Goal: Transaction & Acquisition: Purchase product/service

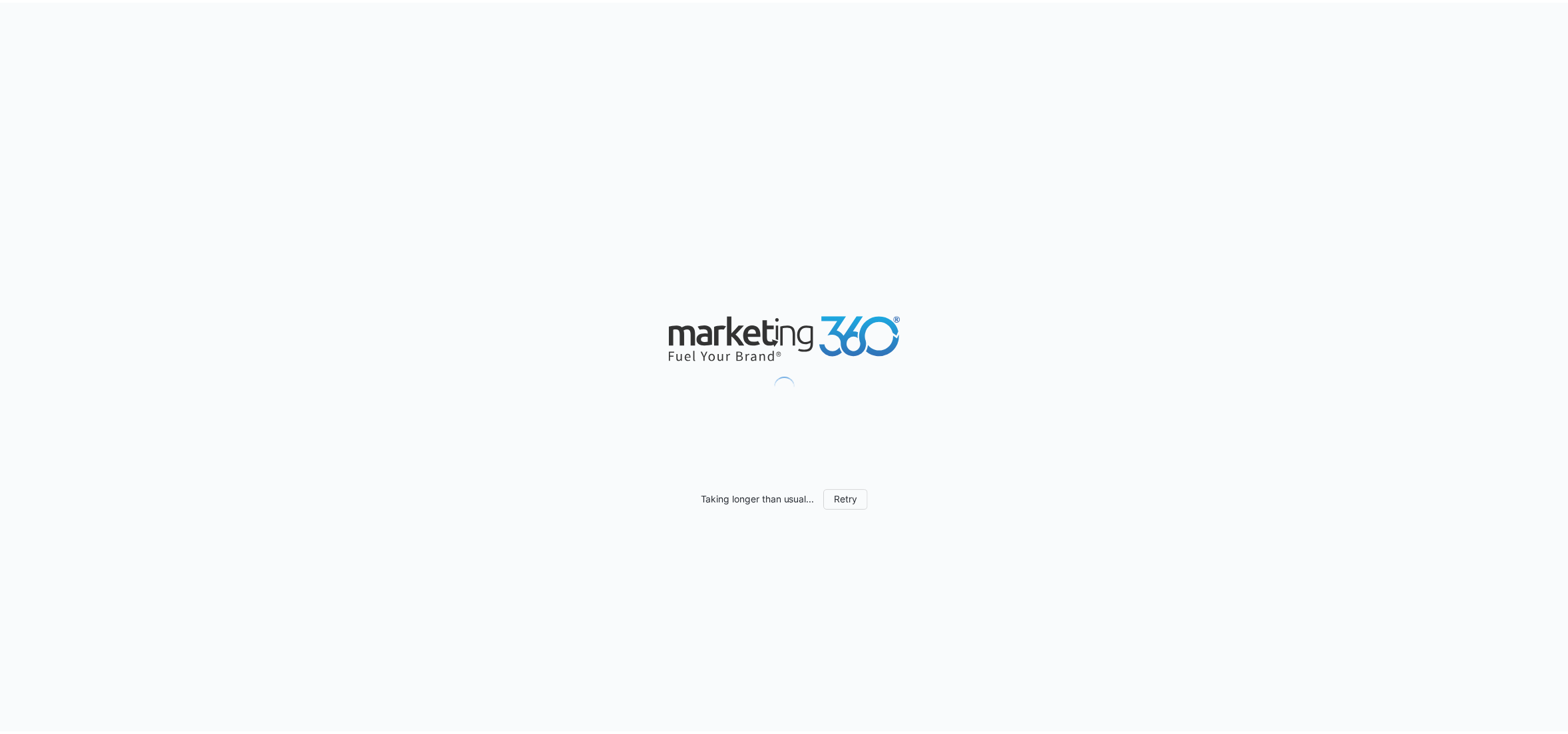
scroll to position [1160, 0]
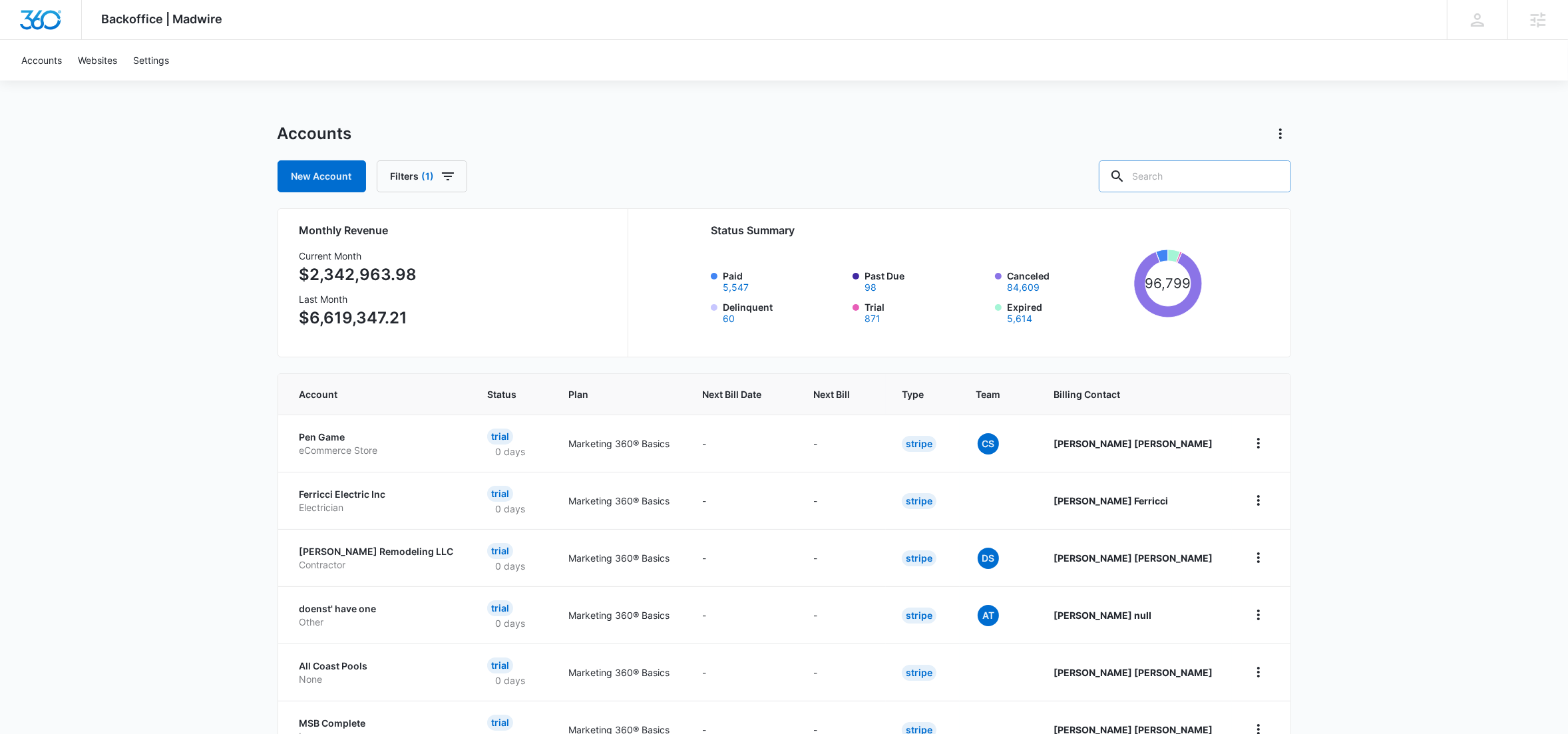
click at [1247, 176] on input "text" at bounding box center [1195, 177] width 192 height 32
type input "m12466"
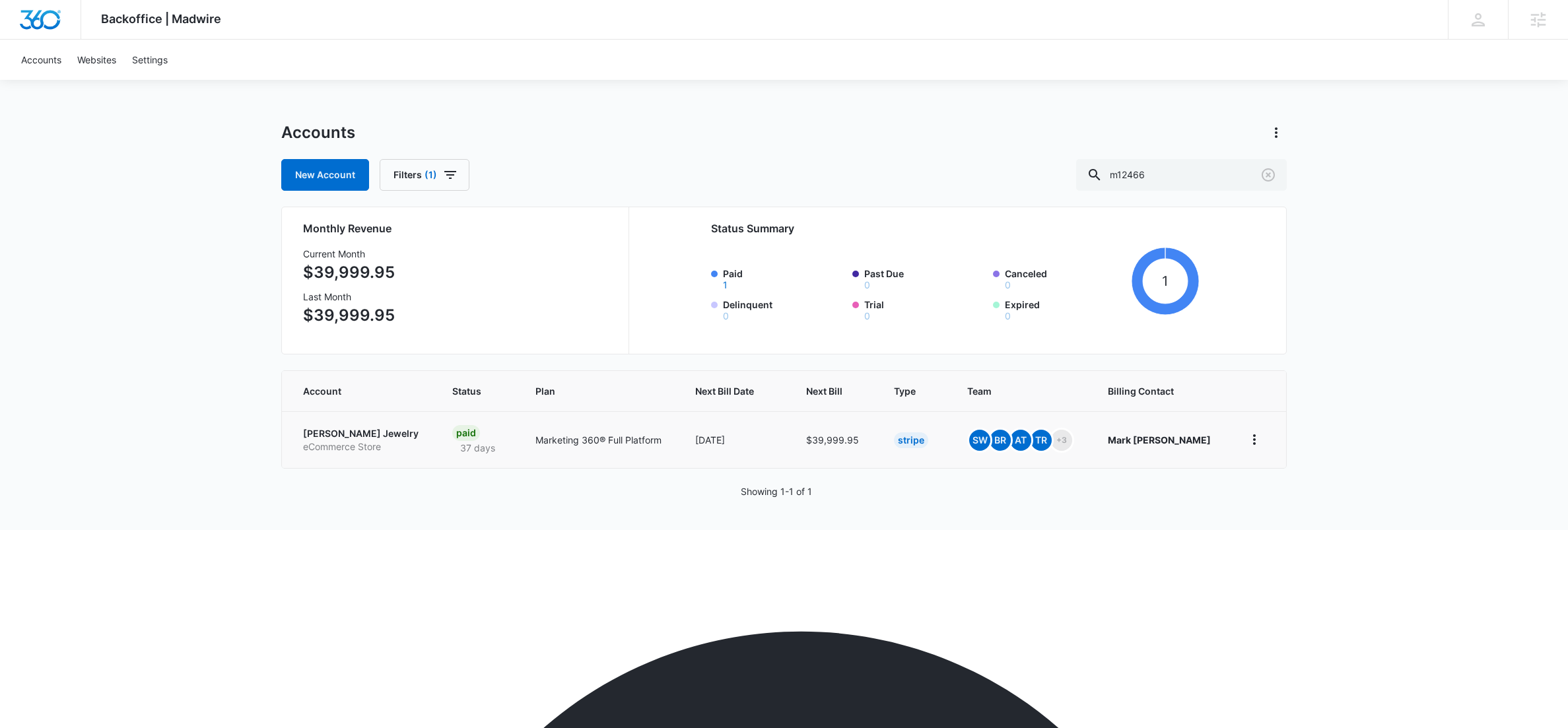
click at [364, 434] on p "[PERSON_NAME] Jewelry" at bounding box center [362, 434] width 118 height 14
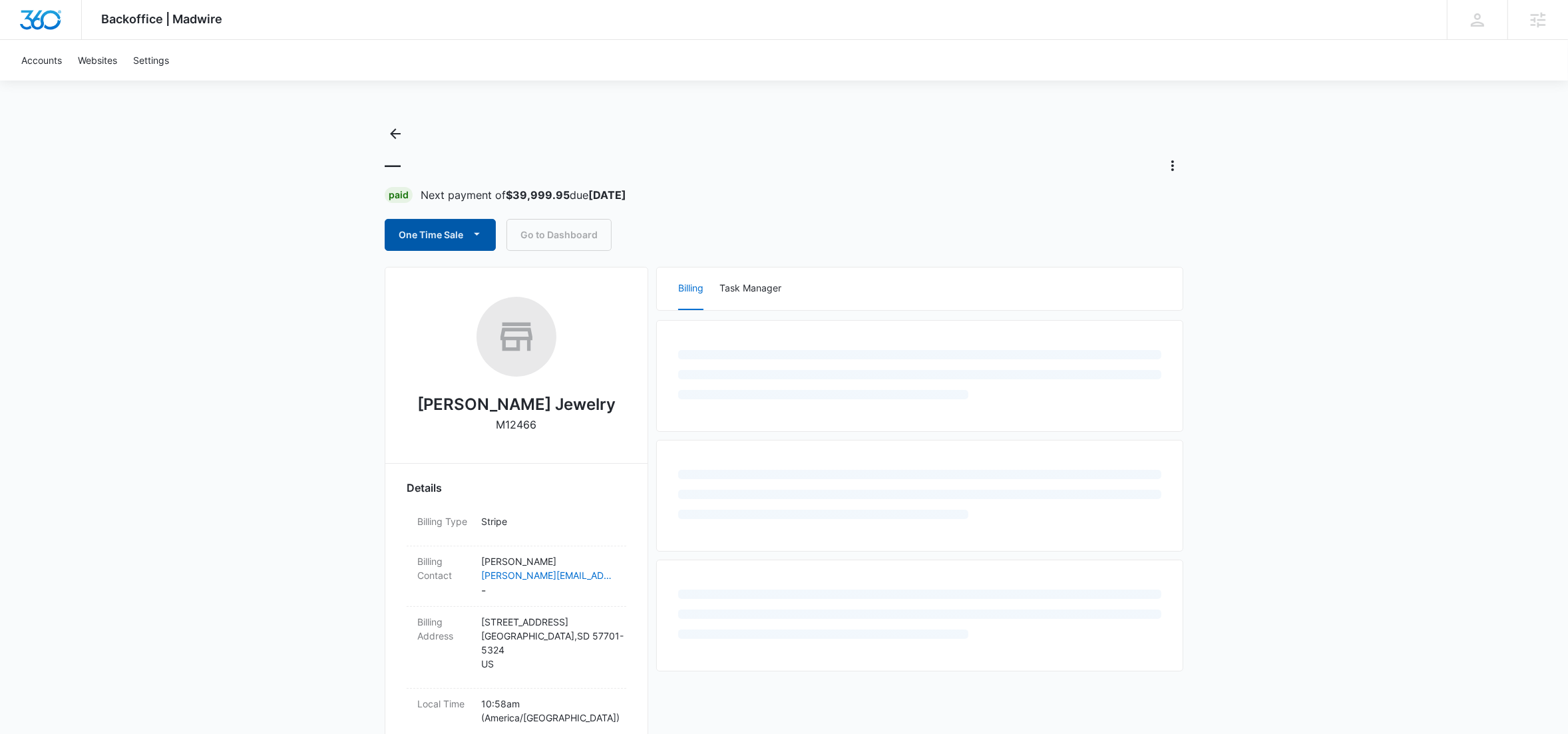
click at [458, 240] on button "One Time Sale" at bounding box center [440, 235] width 111 height 32
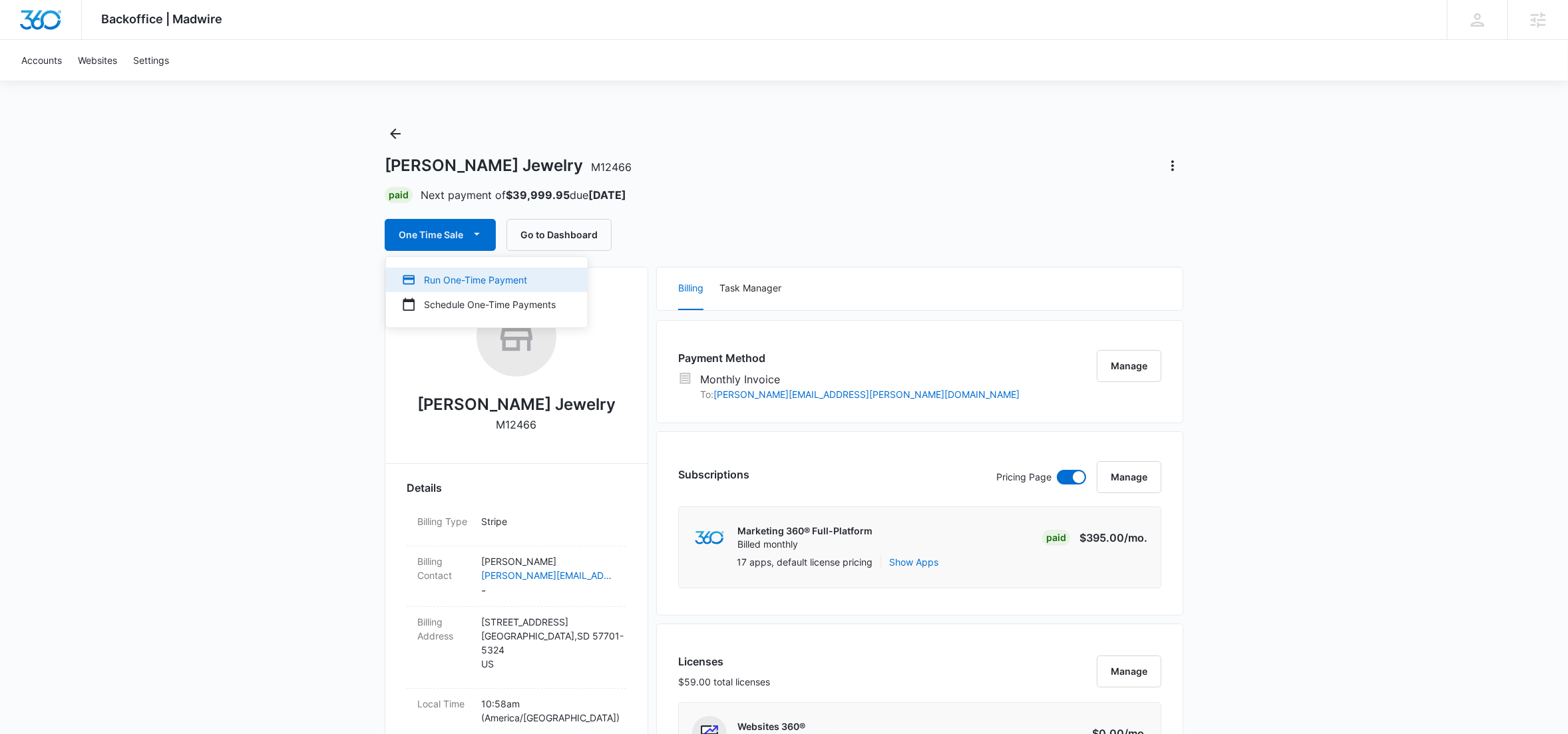
click at [448, 277] on div "Run One-Time Payment" at bounding box center [478, 279] width 154 height 14
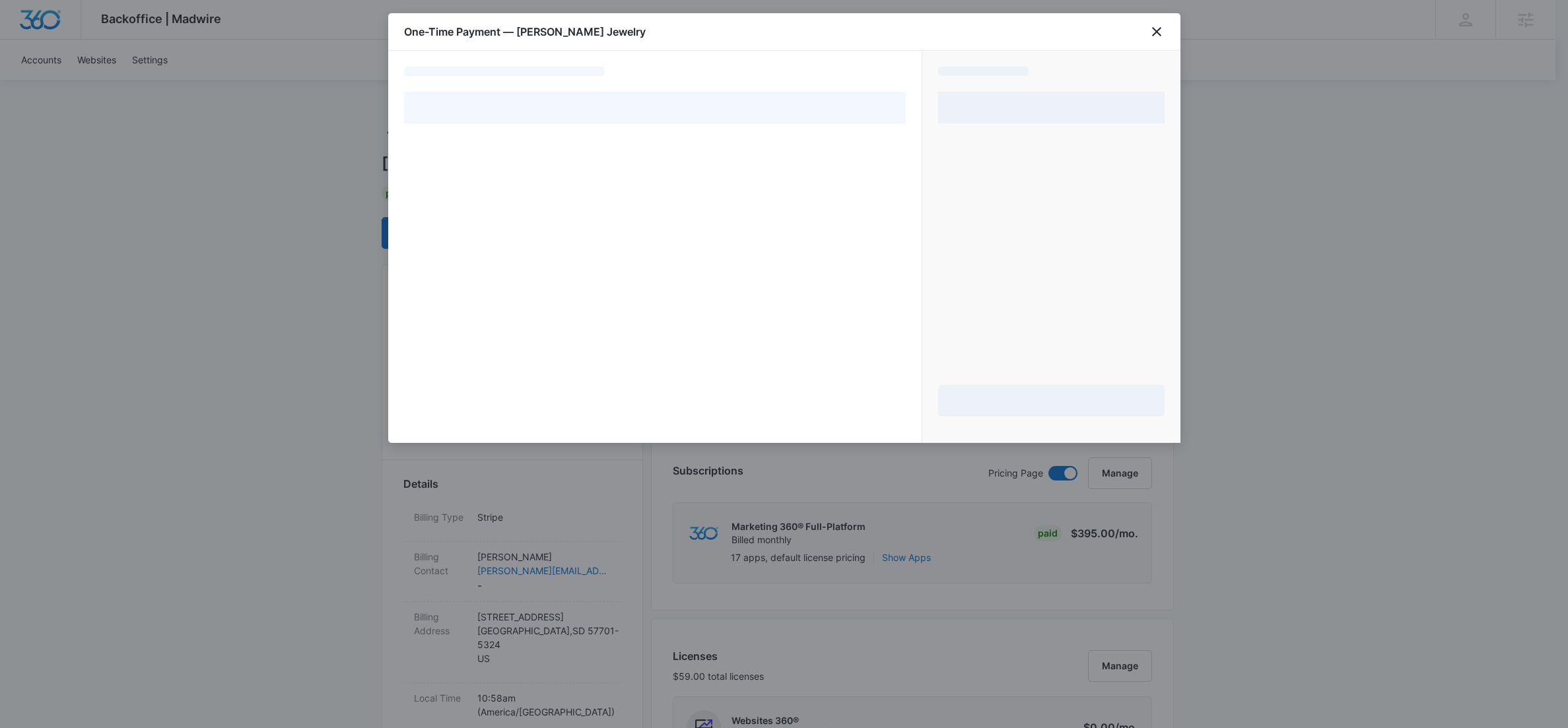
select select "MANUAL_INVOICE"
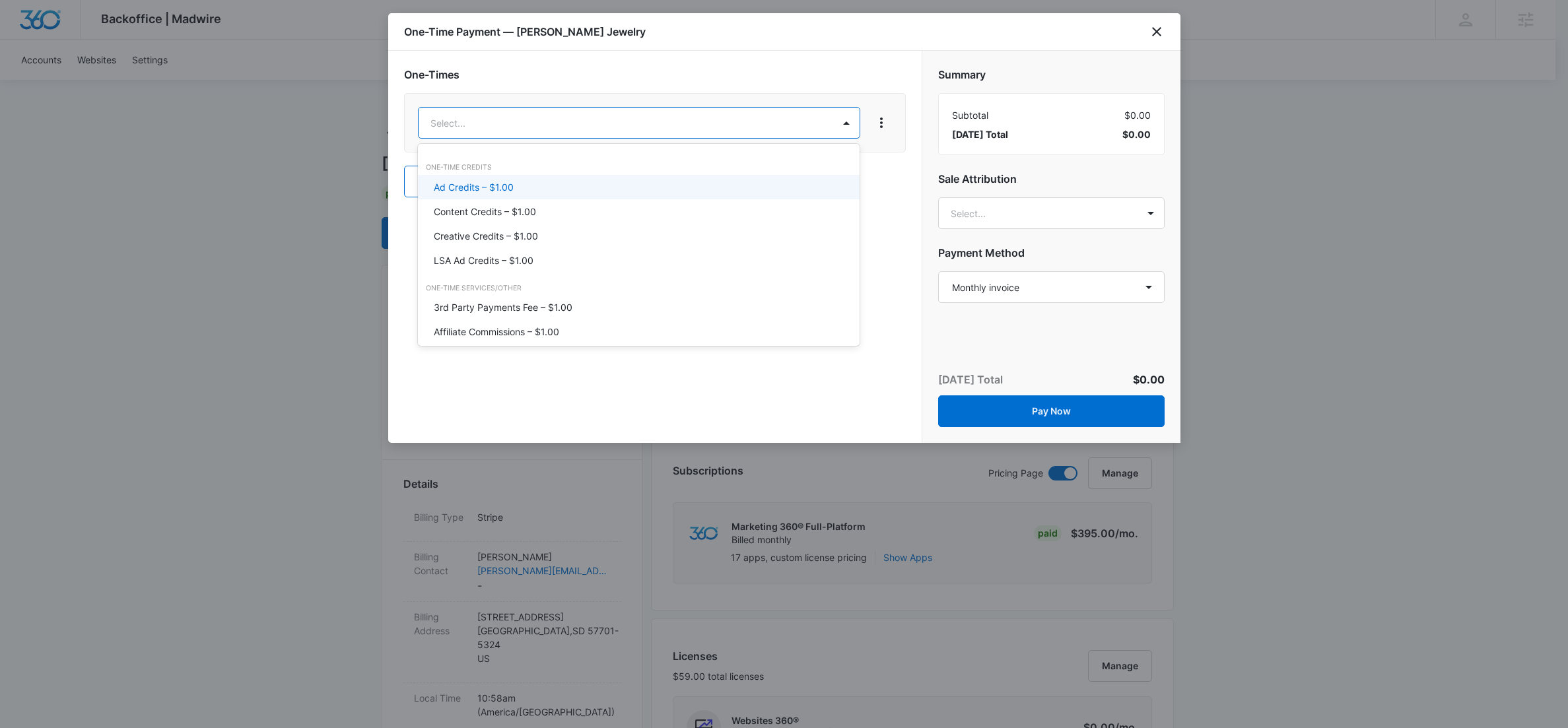
click at [462, 186] on p "Ad Credits – $1.00" at bounding box center [474, 186] width 80 height 14
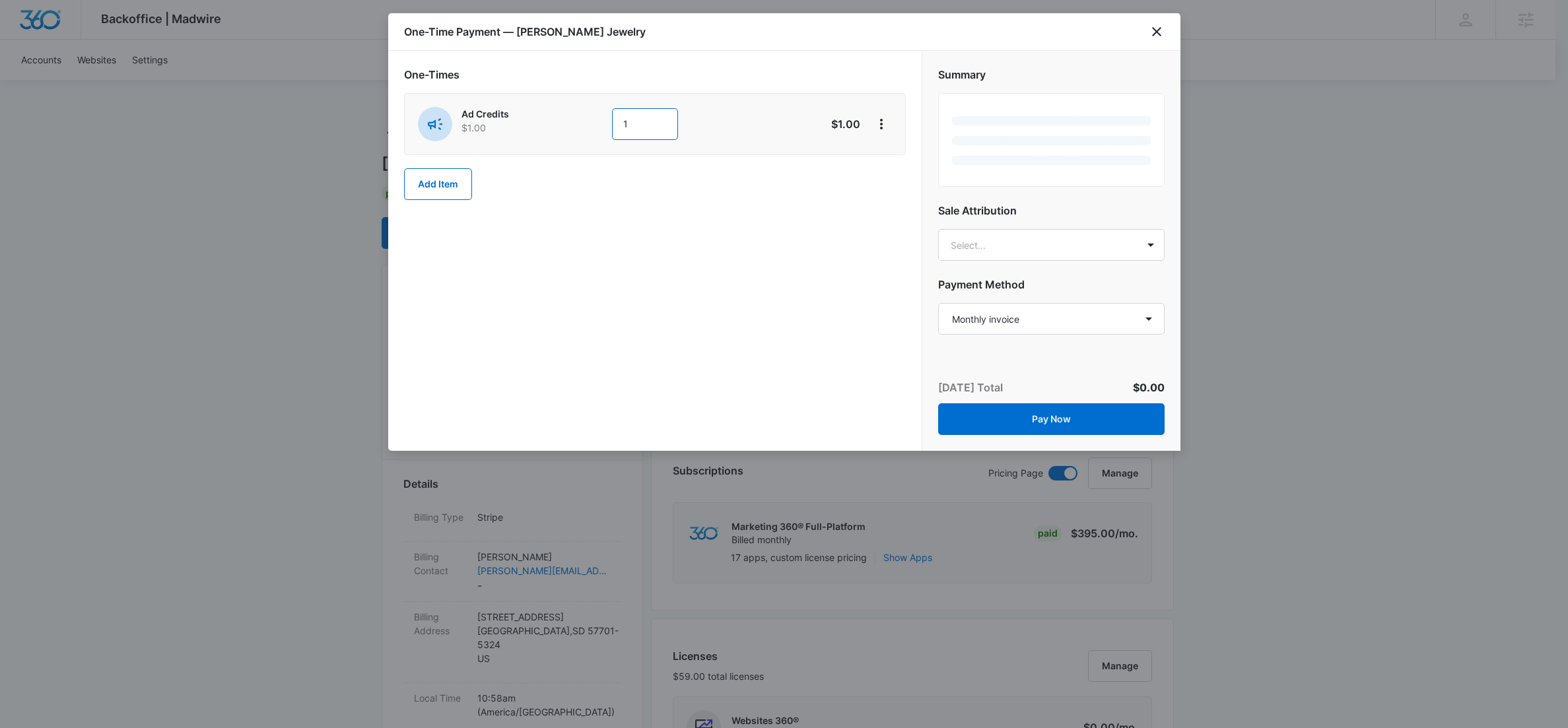
click at [638, 127] on input "1" at bounding box center [645, 124] width 66 height 32
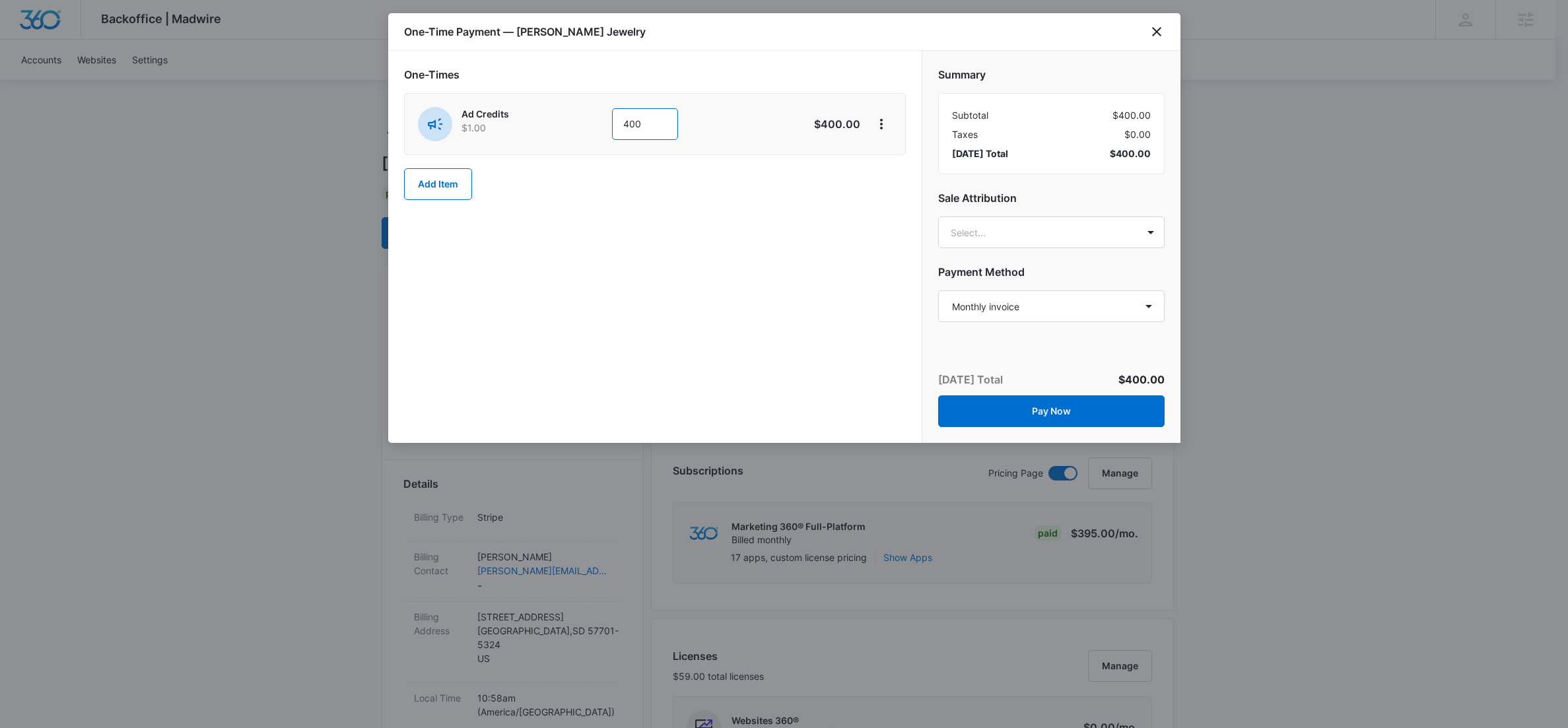
type input "400"
click at [795, 258] on div "One-Times Ad Credits $1.00 400 $400.00 Add Item" at bounding box center [654, 247] width 534 height 392
click at [976, 303] on select "Select a payment method Visa ending in 7307 Visa ending in [DATE] Visa ending i…" at bounding box center [1051, 306] width 226 height 32
click at [938, 290] on select "Select a payment method Visa ending in 7307 Visa ending in [DATE] Visa ending i…" at bounding box center [1051, 306] width 226 height 32
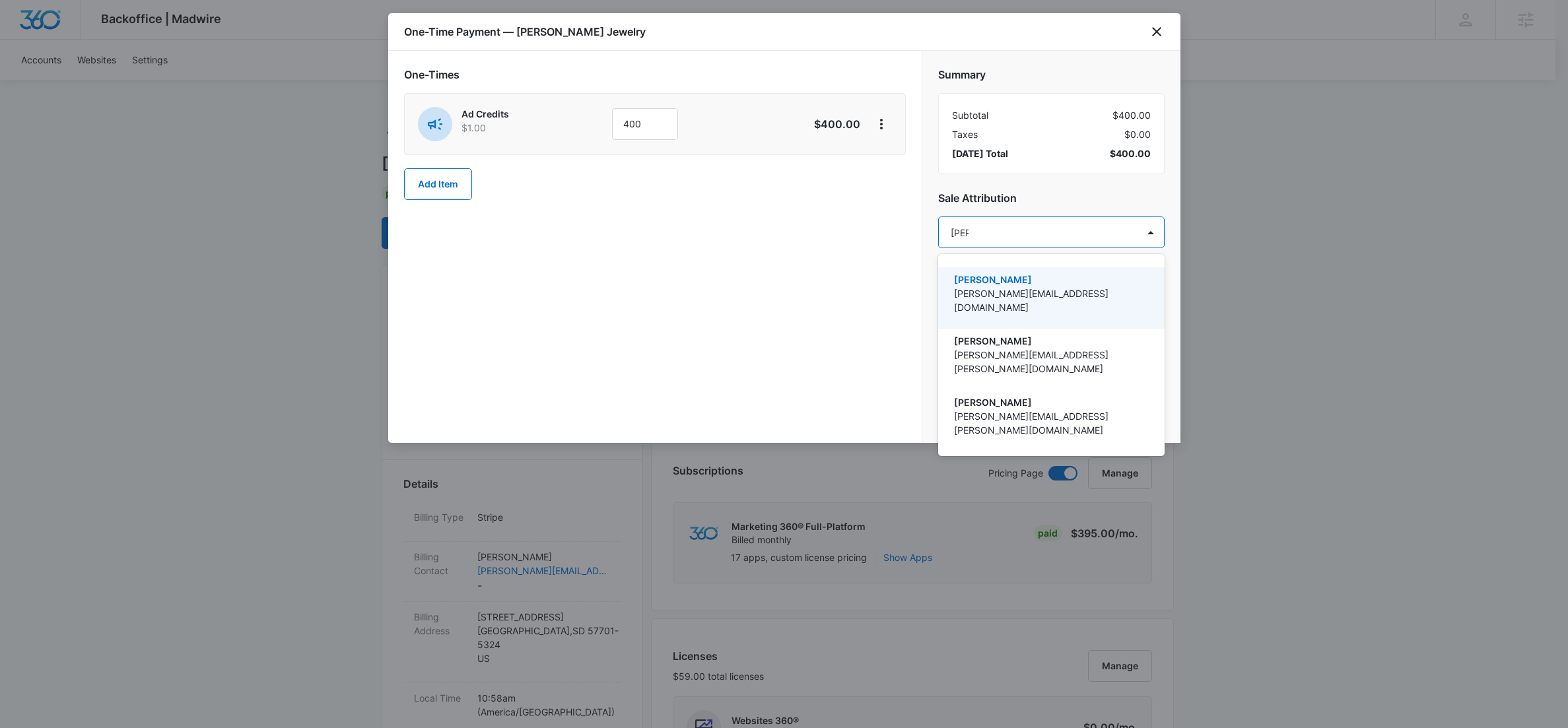
type input "[PERSON_NAME]"
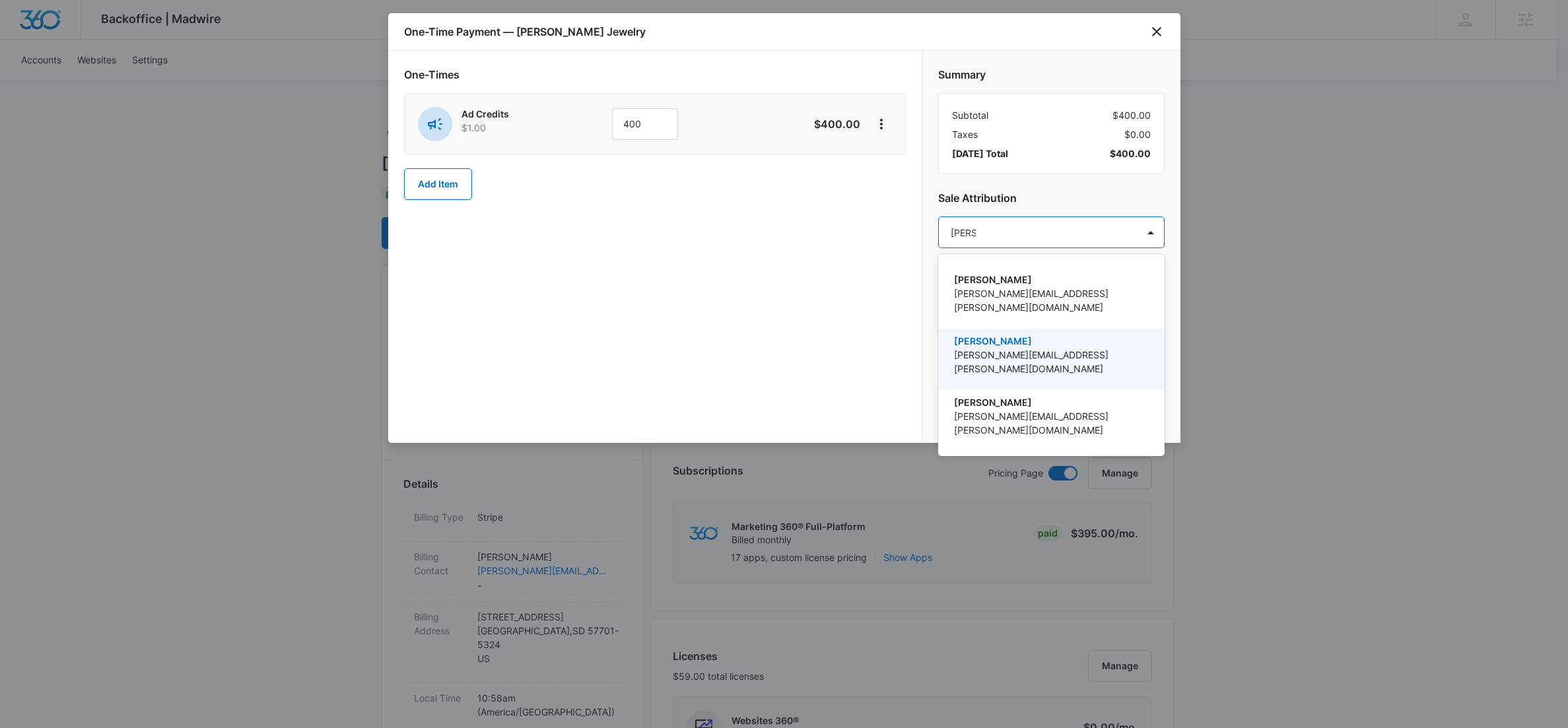
click at [1027, 334] on p "[PERSON_NAME]" at bounding box center [1050, 341] width 192 height 14
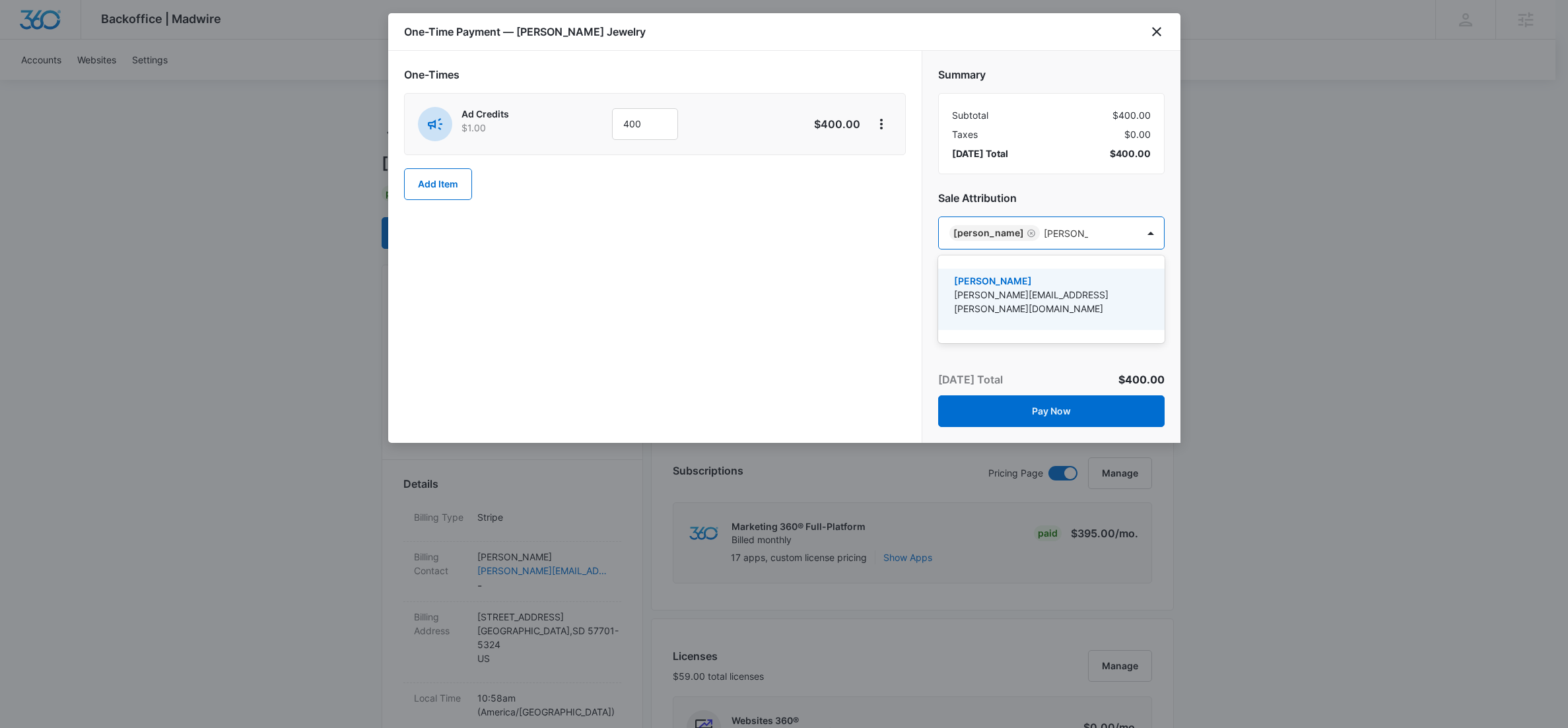
type input "[PERSON_NAME]"
click at [999, 282] on p "[PERSON_NAME]" at bounding box center [1050, 280] width 192 height 14
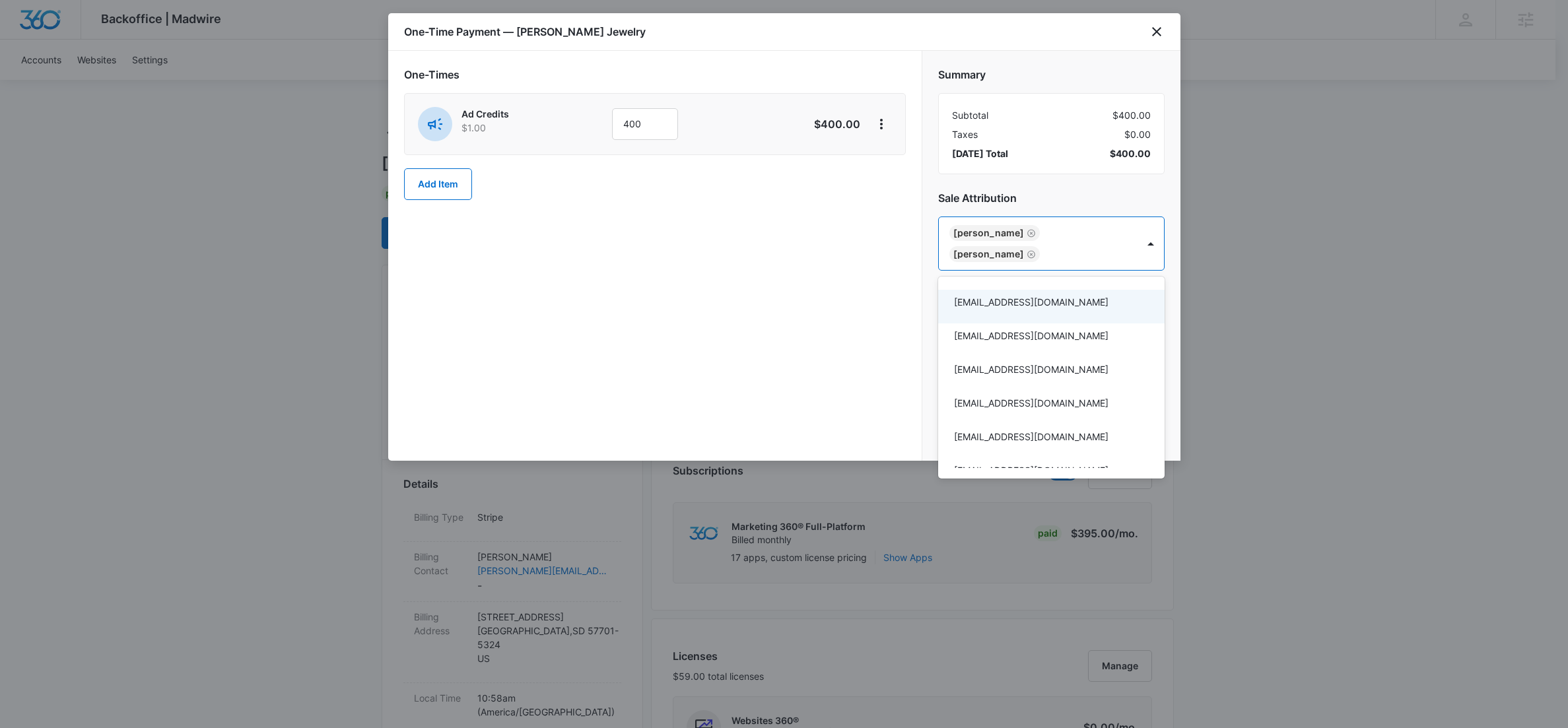
click at [780, 284] on div at bounding box center [784, 364] width 1568 height 728
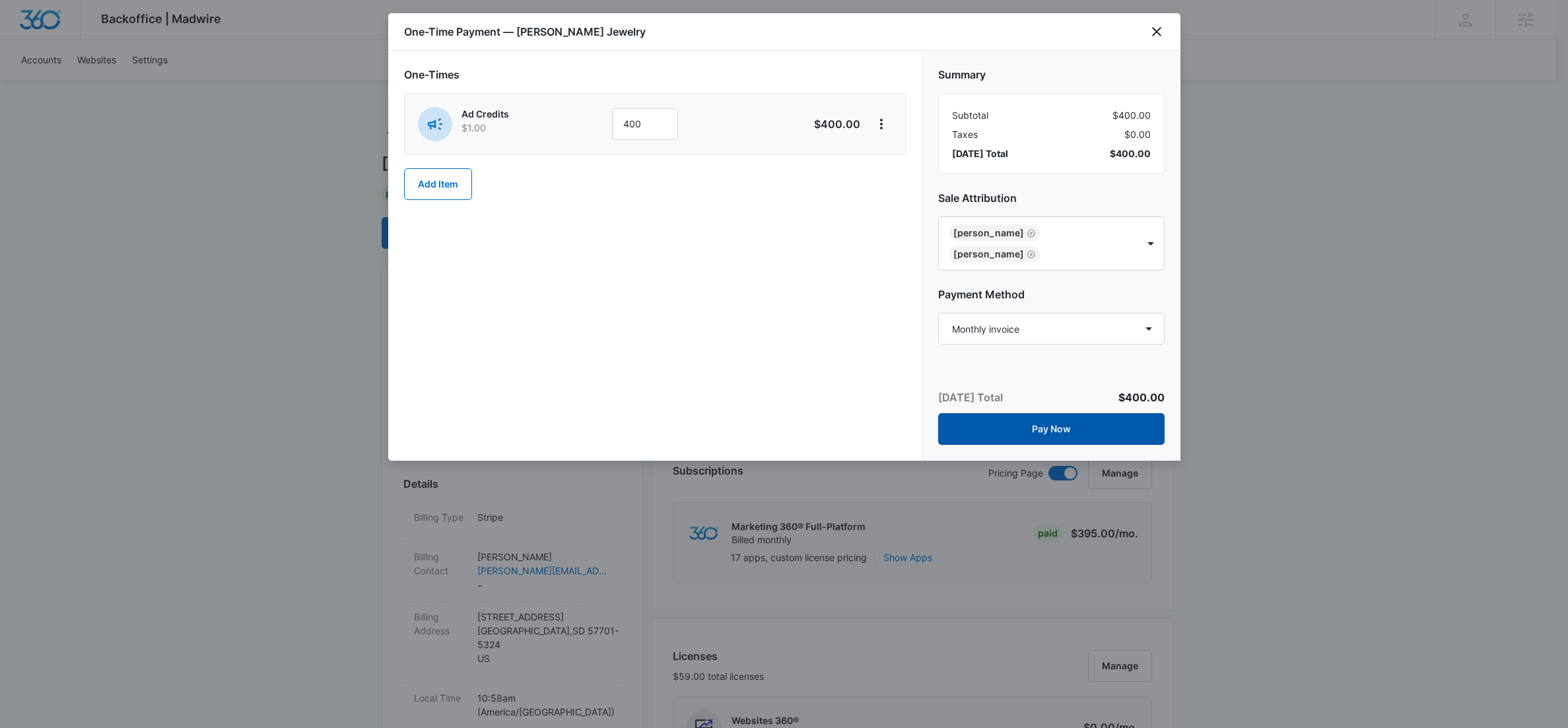
click at [1046, 426] on button "Pay Now" at bounding box center [1051, 430] width 226 height 32
click at [979, 435] on button "Pay Now" at bounding box center [1051, 430] width 226 height 32
click at [1158, 30] on icon "close" at bounding box center [1157, 32] width 10 height 10
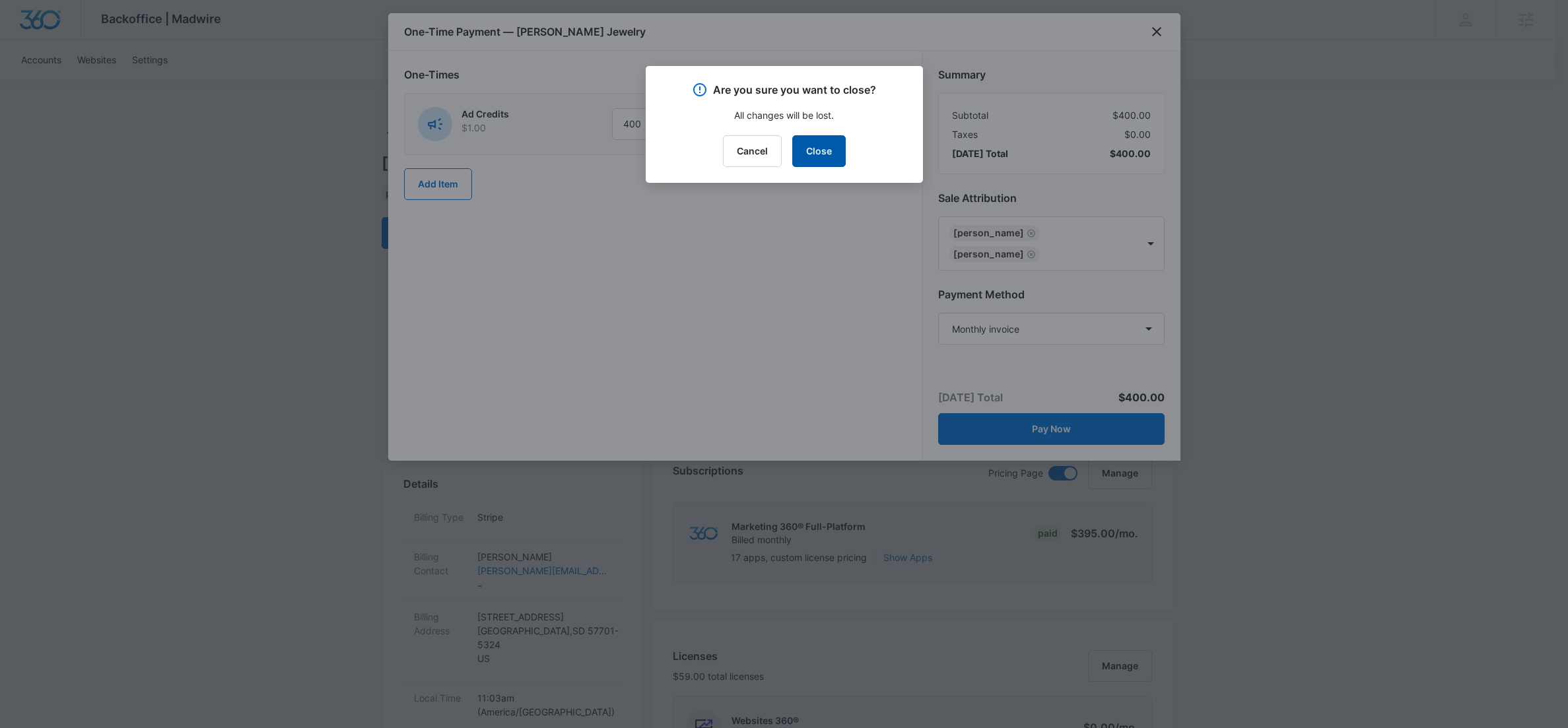
click at [799, 153] on button "Close" at bounding box center [818, 151] width 54 height 32
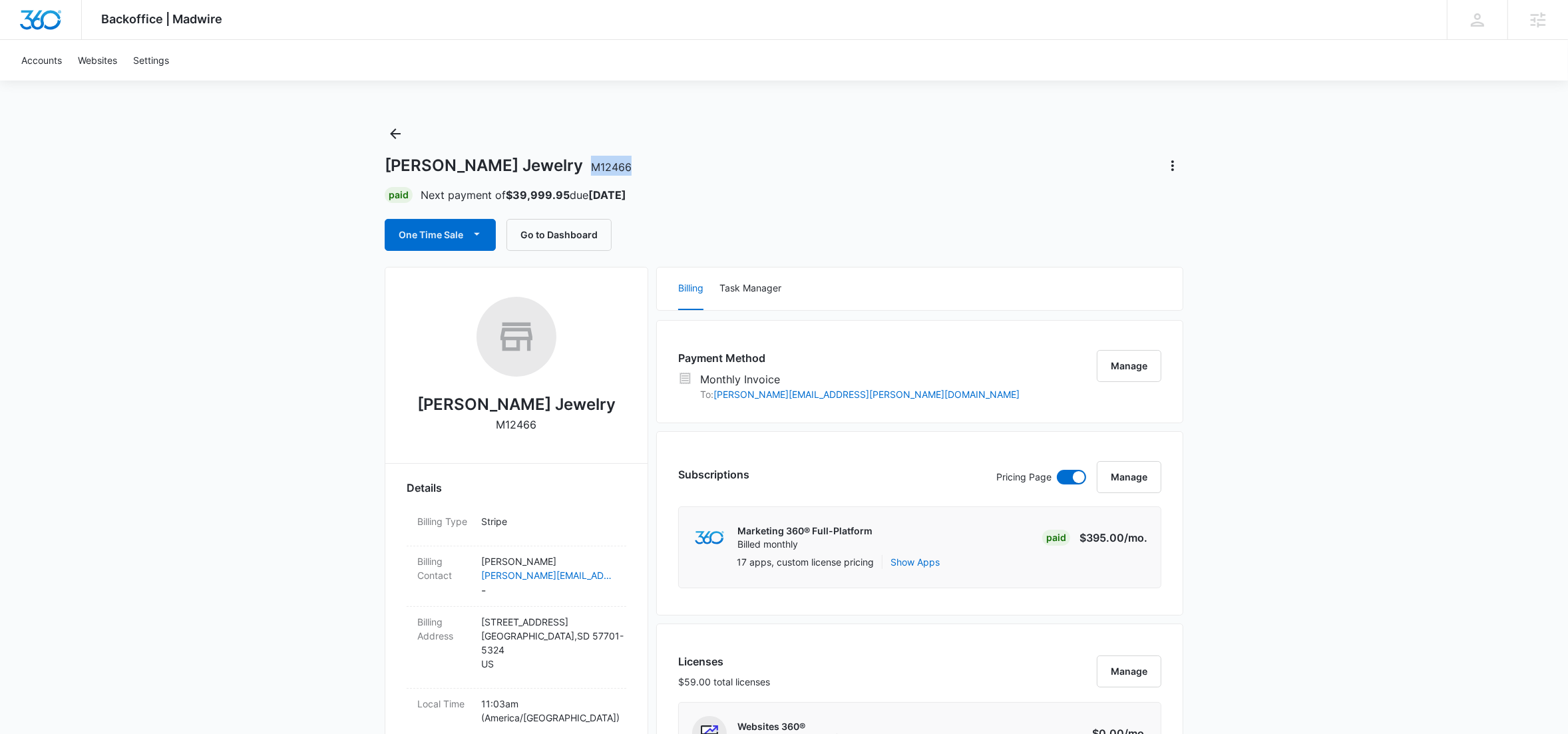
drag, startPoint x: 521, startPoint y: 169, endPoint x: 561, endPoint y: 166, distance: 40.1
type textarea "M12466"
click at [561, 166] on div "[PERSON_NAME] Jewelry M12466" at bounding box center [784, 165] width 799 height 21
copy span "M12466"
